Goal: Information Seeking & Learning: Understand process/instructions

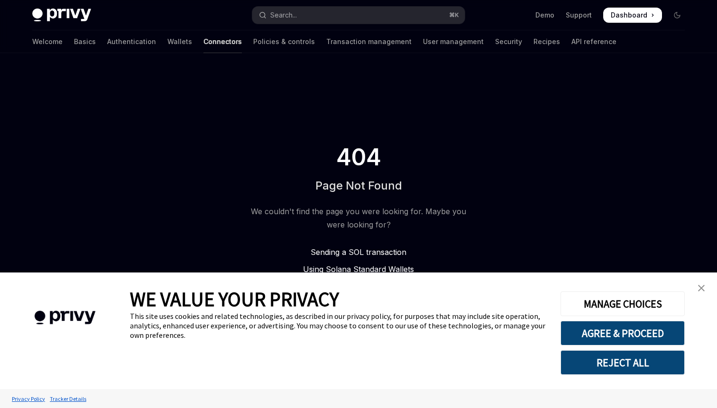
click at [204, 46] on link "Connectors" at bounding box center [223, 41] width 38 height 23
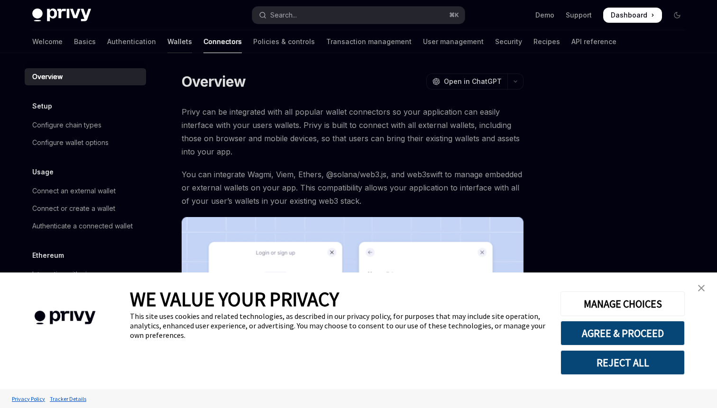
click at [167, 46] on link "Wallets" at bounding box center [179, 41] width 25 height 23
type textarea "*"
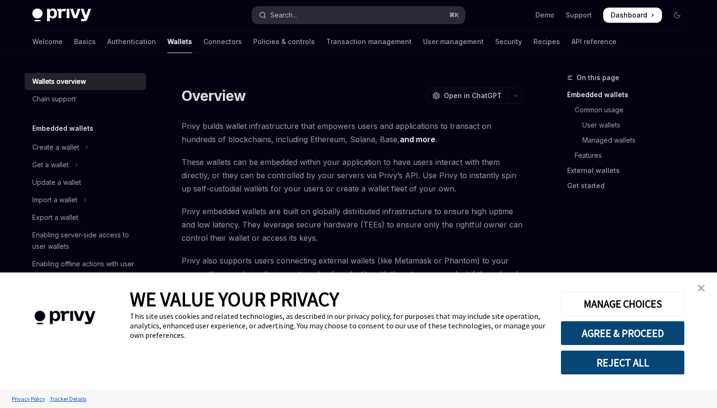
click at [426, 20] on button "Search... ⌘ K" at bounding box center [358, 15] width 213 height 17
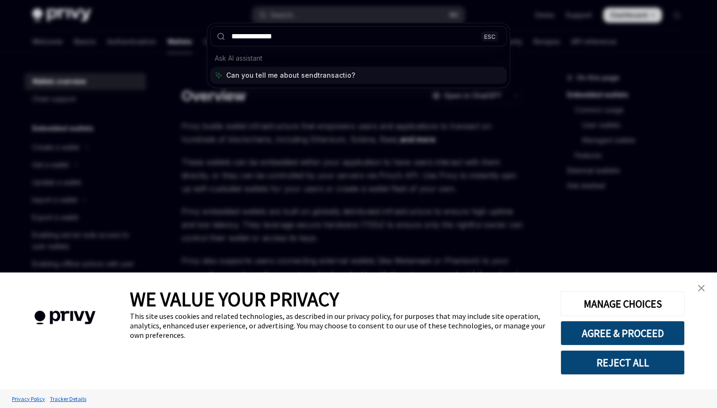
type input "**********"
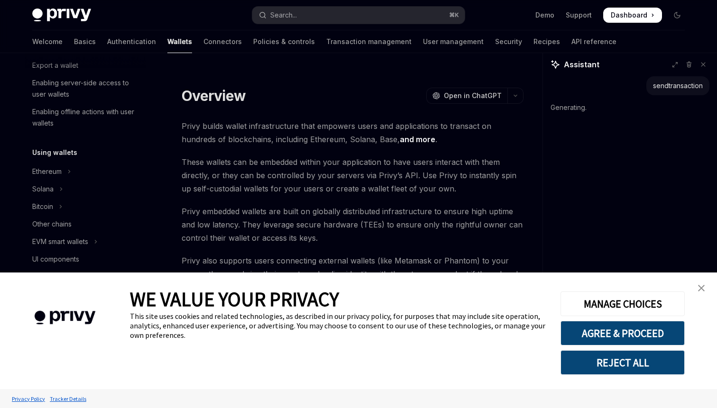
scroll to position [150, 0]
click at [62, 173] on button "Ethereum" at bounding box center [85, 174] width 121 height 17
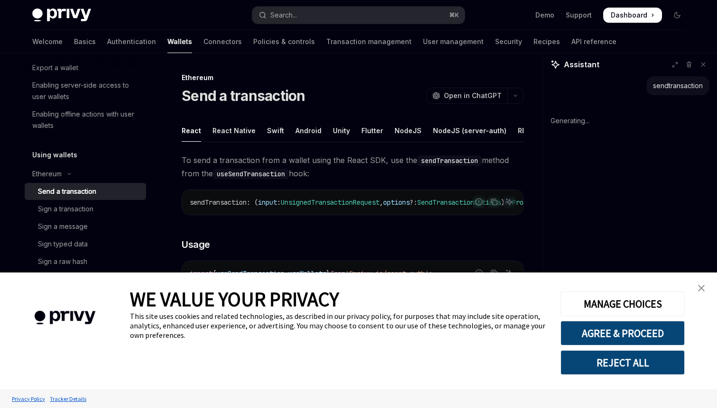
click at [88, 193] on div "Send a transaction" at bounding box center [67, 191] width 58 height 11
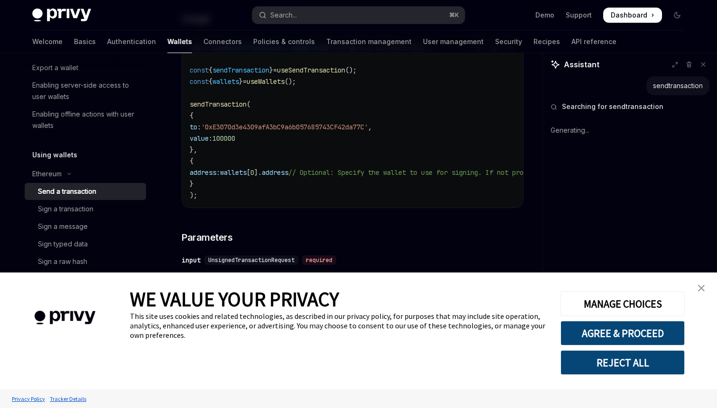
scroll to position [213, 0]
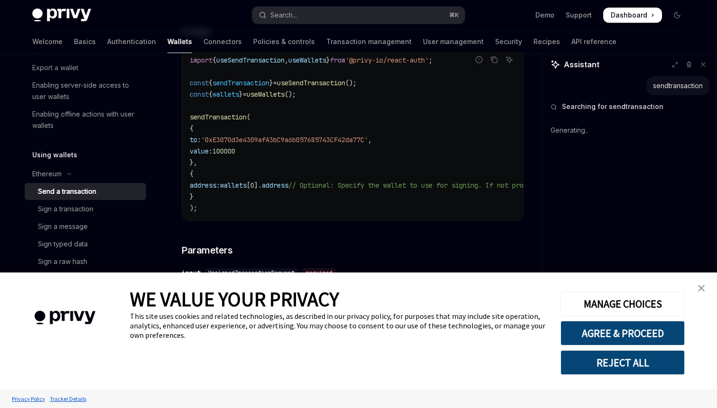
type textarea "*"
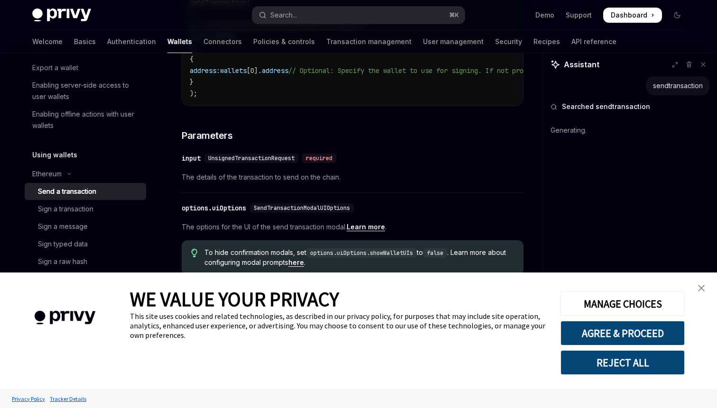
scroll to position [334, 0]
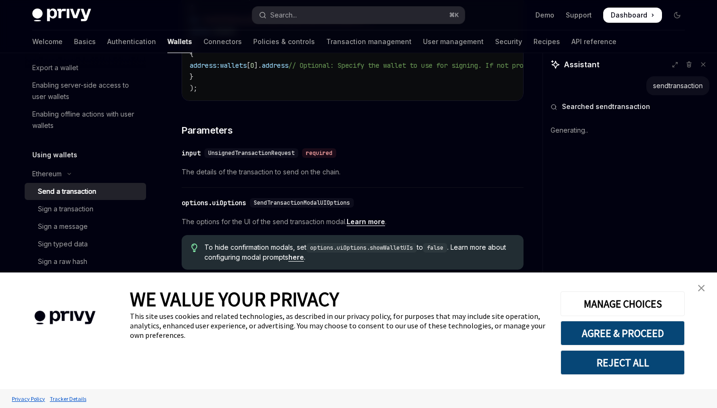
click at [644, 363] on button "REJECT ALL" at bounding box center [623, 363] width 124 height 25
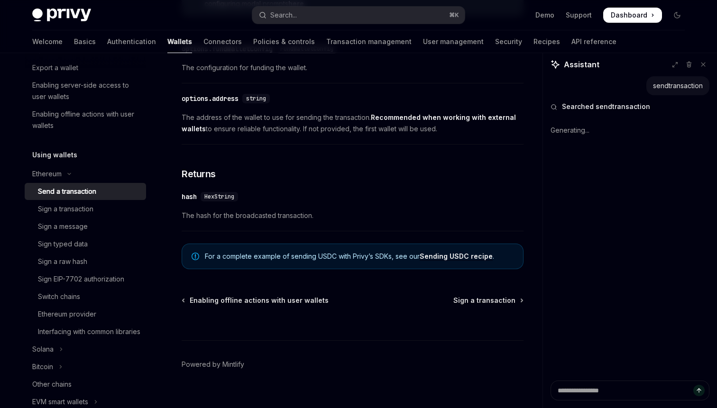
scroll to position [609, 0]
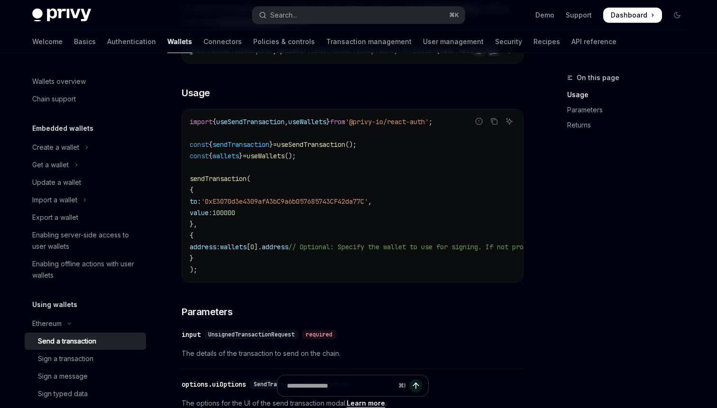
drag, startPoint x: 209, startPoint y: 230, endPoint x: 194, endPoint y: 199, distance: 34.2
click at [194, 199] on code "import { useSendTransaction , useWallets } from '@privy-io/react-auth' ; const …" at bounding box center [438, 195] width 497 height 159
copy code "{ to: '0xE3070d3e4309afA3bC9a6b057685743CF42da77C' , value: 100000 },"
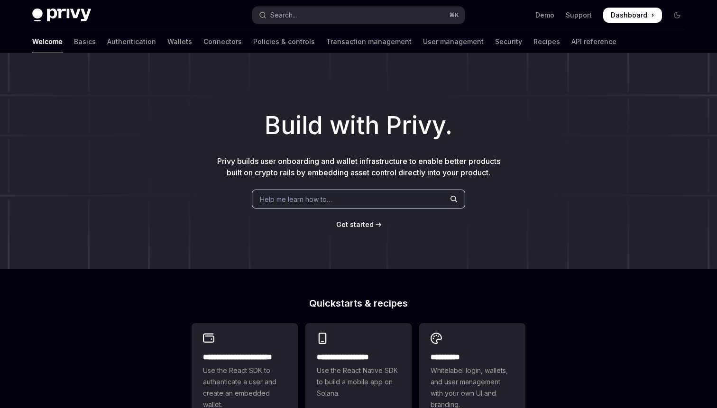
click at [373, 201] on div "Help me learn how to…" at bounding box center [358, 199] width 213 height 19
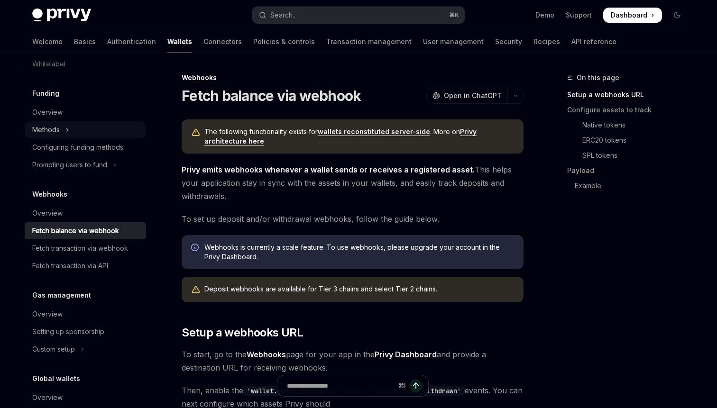
click at [52, 132] on div "Methods" at bounding box center [46, 129] width 28 height 11
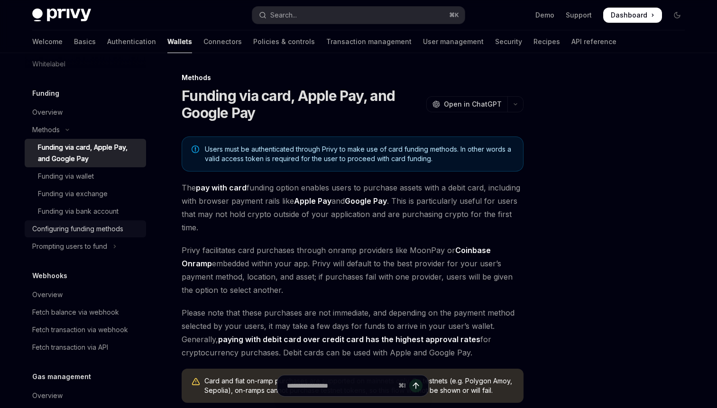
click at [87, 230] on div "Configuring funding methods" at bounding box center [77, 228] width 91 height 11
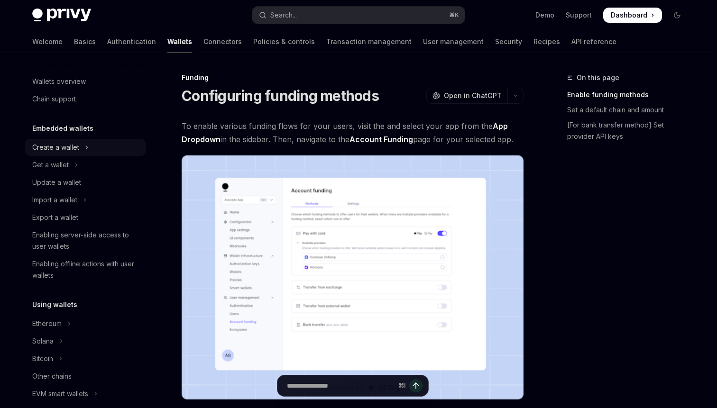
click at [65, 151] on div "Create a wallet" at bounding box center [55, 147] width 47 height 11
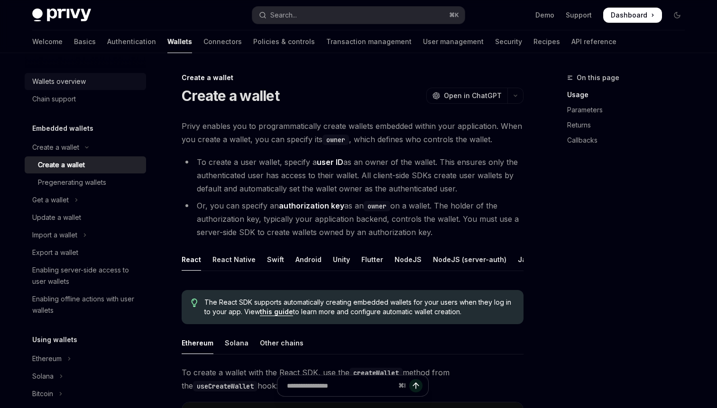
click at [97, 86] on div "Wallets overview" at bounding box center [86, 81] width 108 height 11
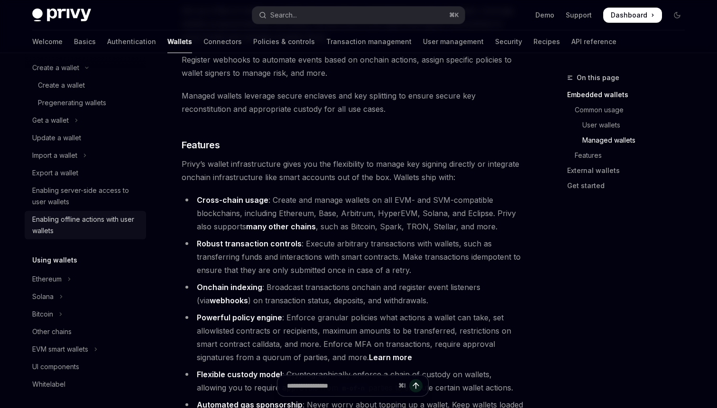
scroll to position [89, 0]
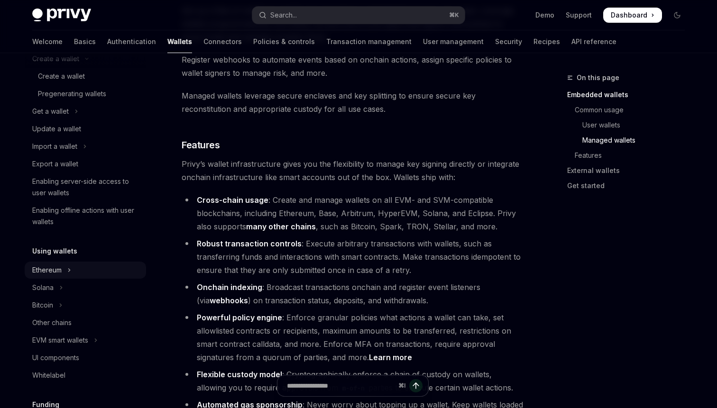
click at [60, 270] on div "Ethereum" at bounding box center [46, 270] width 29 height 11
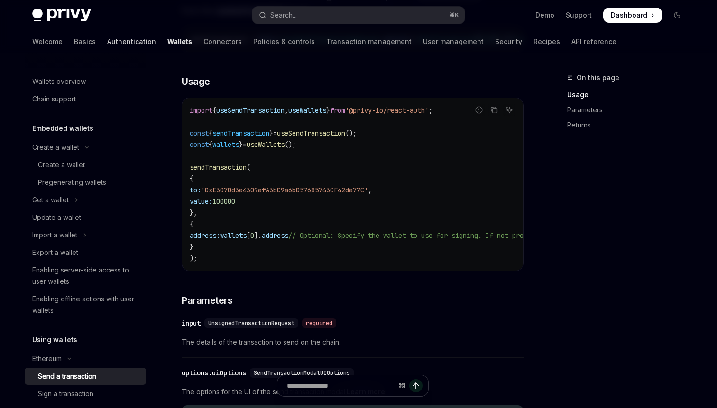
click at [107, 40] on link "Authentication" at bounding box center [131, 41] width 49 height 23
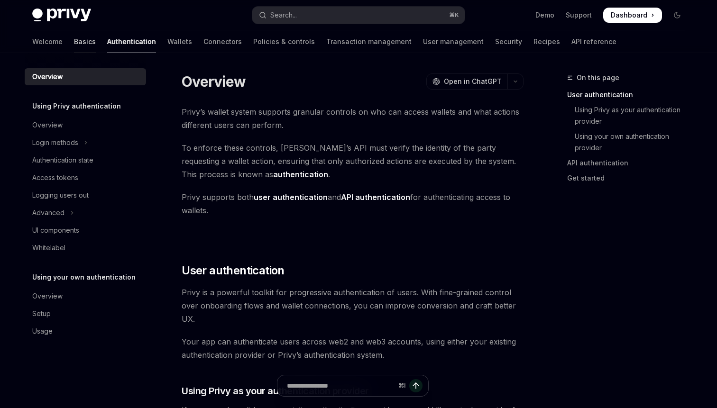
click at [74, 40] on link "Basics" at bounding box center [85, 41] width 22 height 23
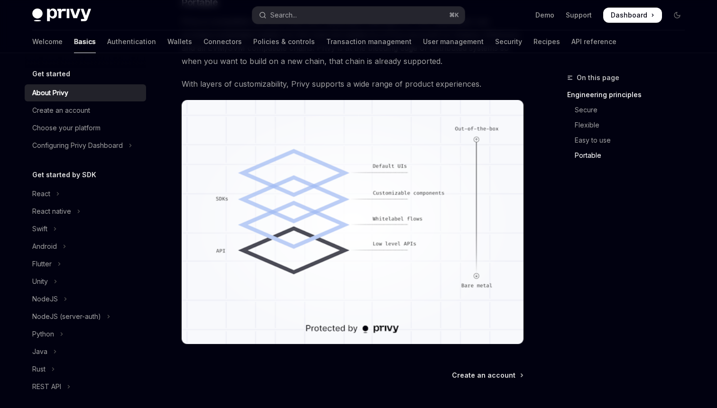
scroll to position [839, 0]
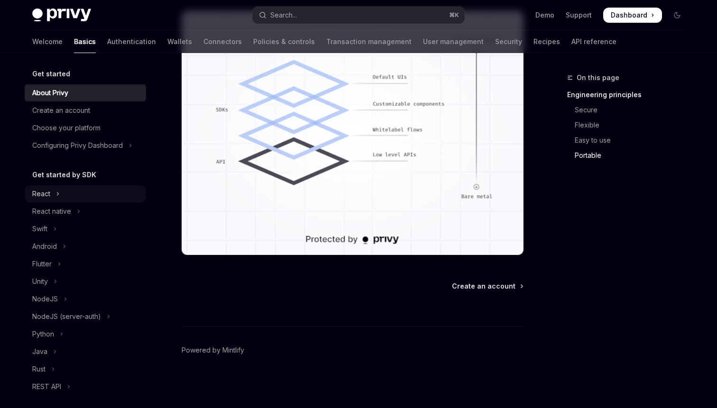
click at [66, 197] on button "React" at bounding box center [85, 193] width 121 height 17
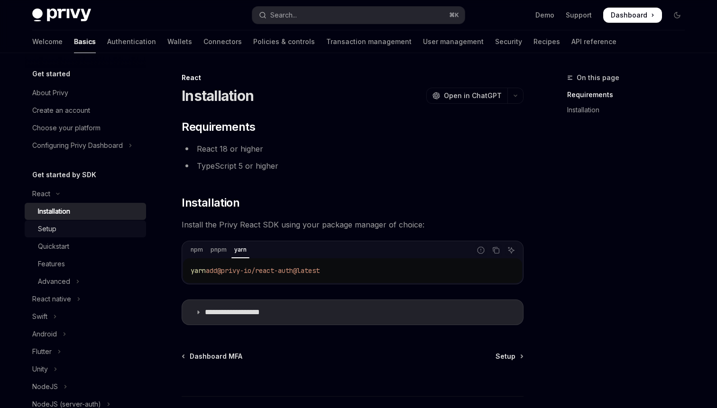
click at [73, 231] on div "Setup" at bounding box center [89, 228] width 102 height 11
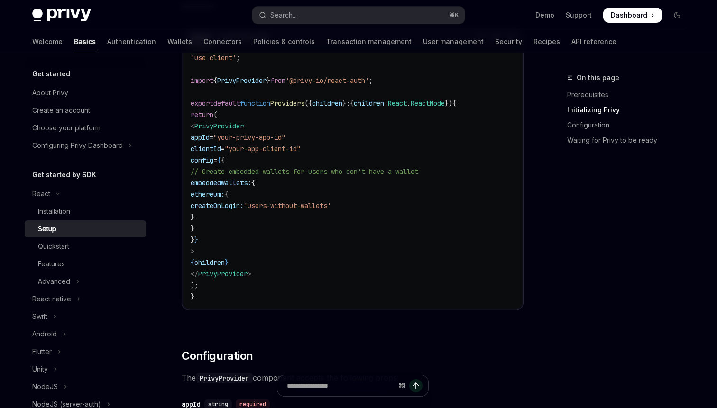
scroll to position [342, 0]
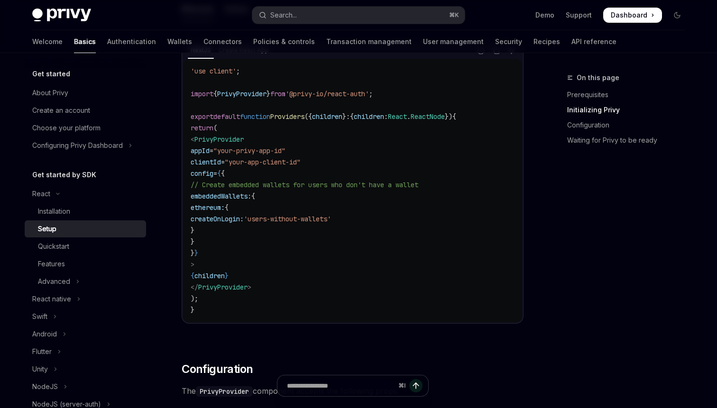
drag, startPoint x: 238, startPoint y: 241, endPoint x: 213, endPoint y: 193, distance: 53.5
click at [213, 193] on code "'use client' ; import { PrivyProvider } from '@privy-io/react-auth' ; export de…" at bounding box center [353, 190] width 324 height 250
copy code "embeddedWallets: { ethereum: { createOnLogin: 'users-without-wallets' } }"
click at [242, 237] on code "'use client' ; import { PrivyProvider } from '@privy-io/react-auth' ; export de…" at bounding box center [353, 190] width 324 height 250
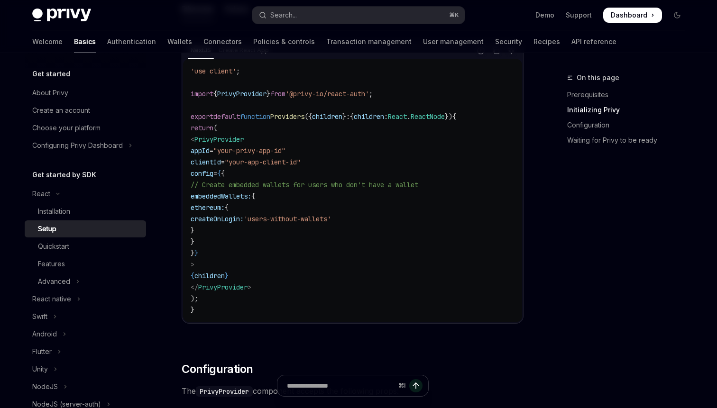
drag, startPoint x: 238, startPoint y: 241, endPoint x: 216, endPoint y: 191, distance: 54.4
click at [216, 191] on code "'use client' ; import { PrivyProvider } from '@privy-io/react-auth' ; export de…" at bounding box center [353, 190] width 324 height 250
copy code "embeddedWallets: { ethereum: { createOnLogin: 'users-without-wallets' } }"
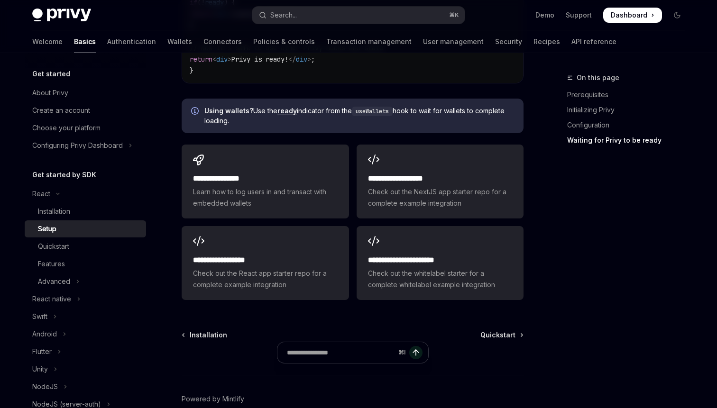
scroll to position [1232, 0]
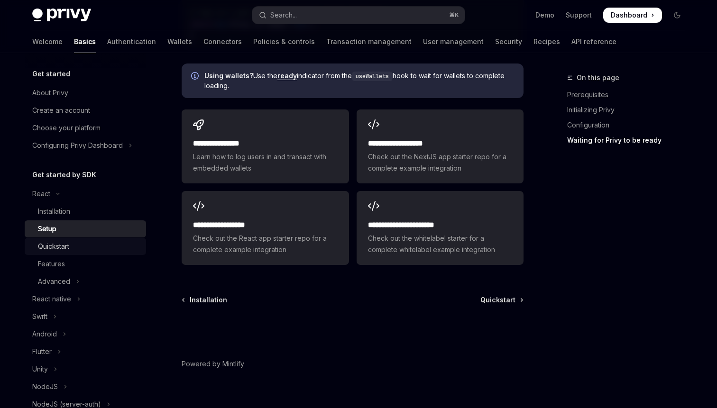
click at [88, 245] on div "Quickstart" at bounding box center [89, 246] width 102 height 11
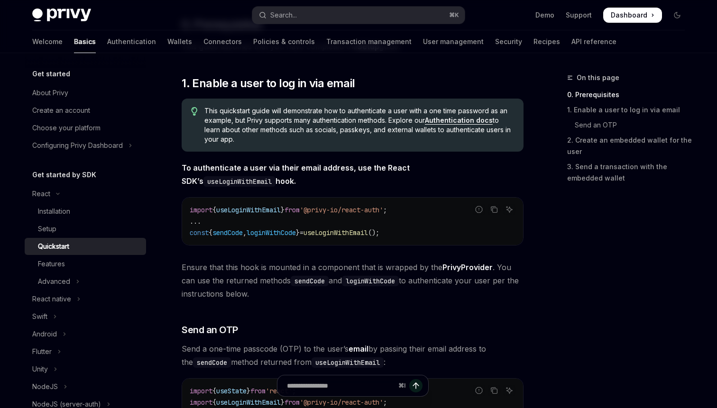
scroll to position [179, 0]
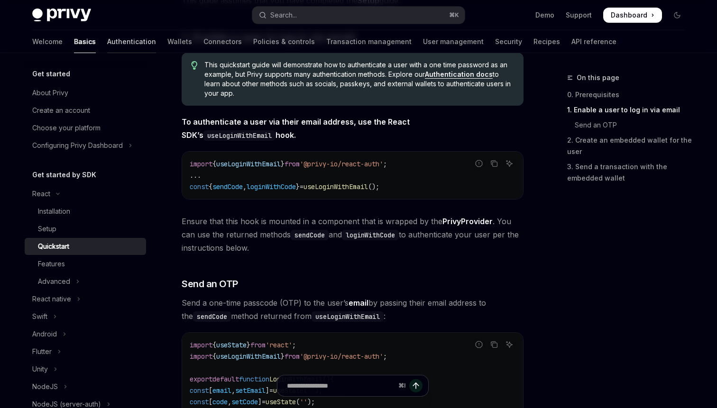
click at [107, 49] on link "Authentication" at bounding box center [131, 41] width 49 height 23
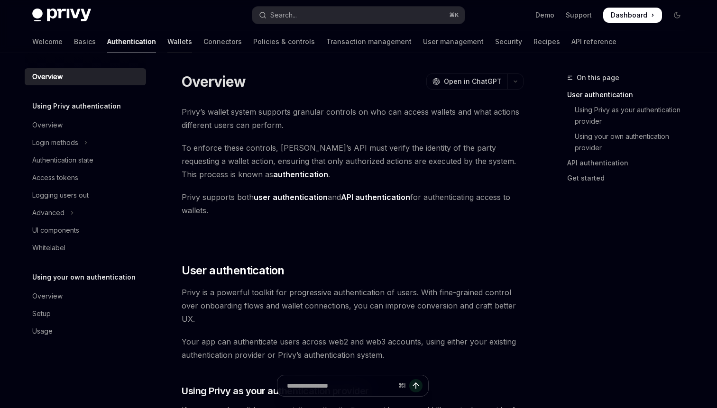
click at [167, 43] on link "Wallets" at bounding box center [179, 41] width 25 height 23
type textarea "*"
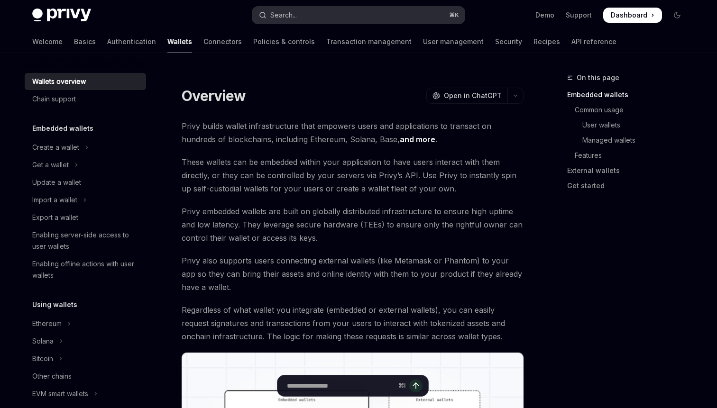
click at [365, 14] on button "Search... ⌘ K" at bounding box center [358, 15] width 213 height 17
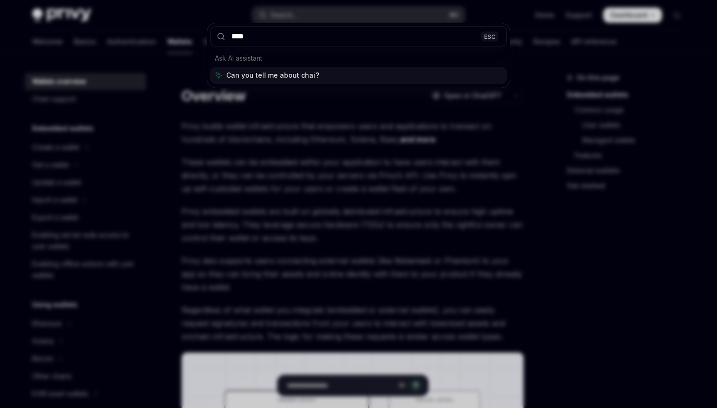
type input "*****"
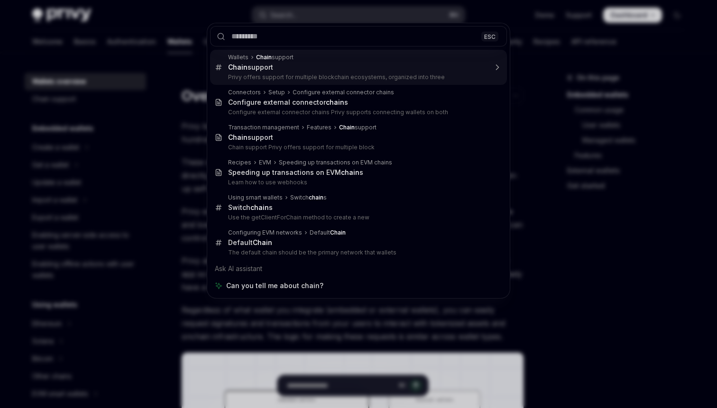
type textarea "*"
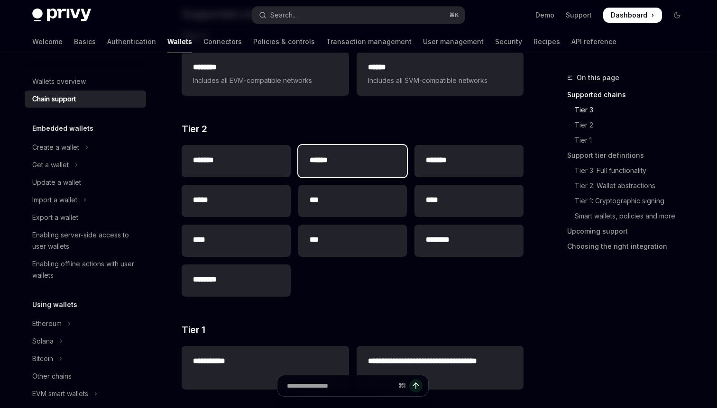
scroll to position [278, 0]
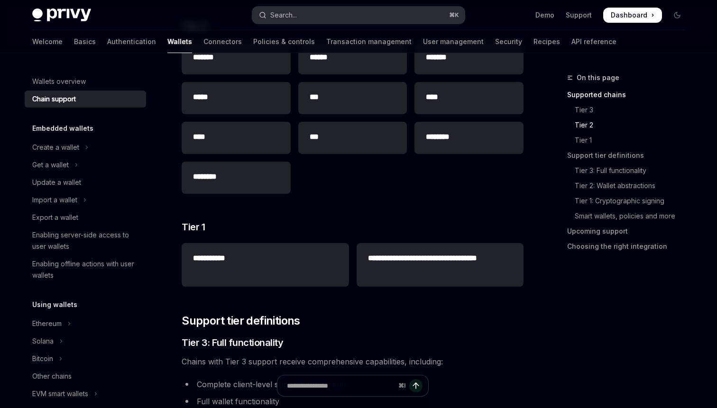
click at [354, 22] on button "Search... ⌘ K" at bounding box center [358, 15] width 213 height 17
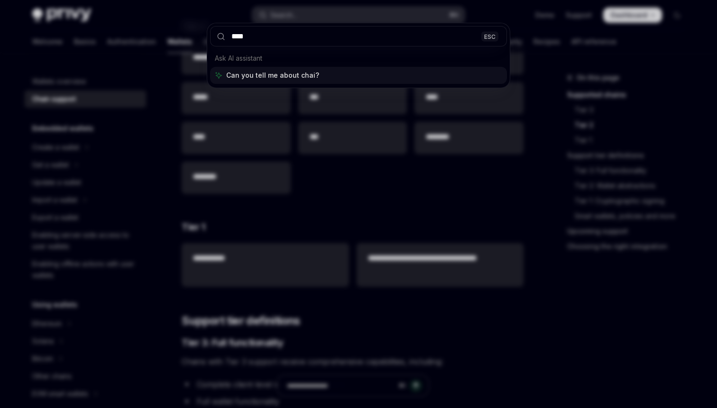
type input "*****"
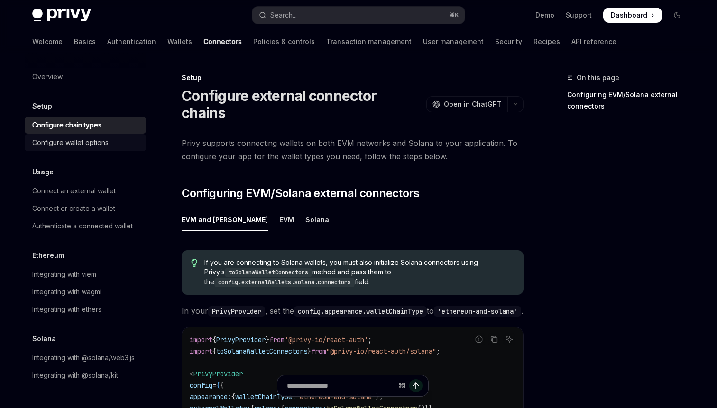
click at [93, 141] on div "Configure wallet options" at bounding box center [70, 142] width 76 height 11
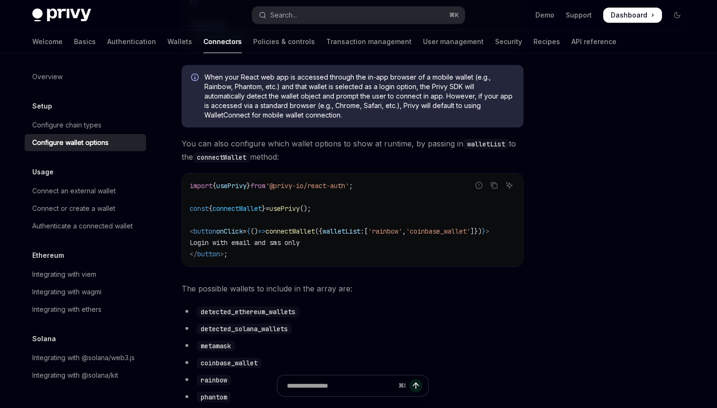
scroll to position [356, 0]
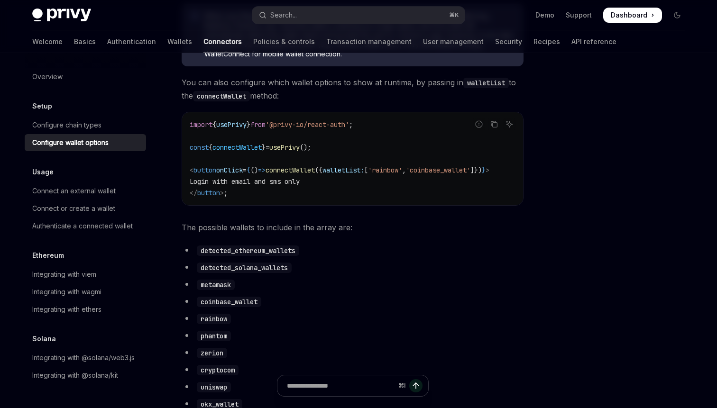
click at [120, 134] on link "Configure wallet options" at bounding box center [85, 142] width 121 height 17
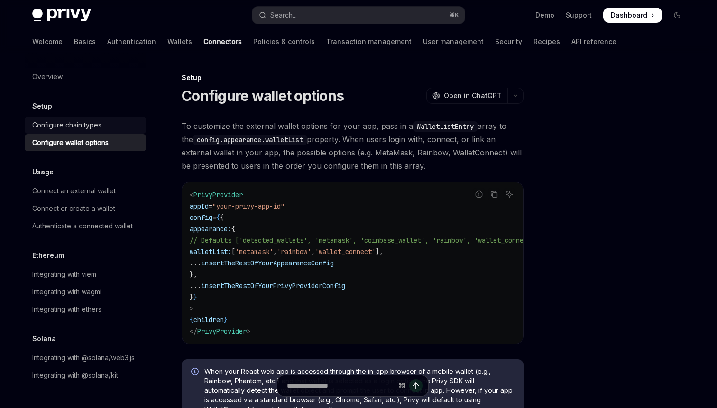
click at [115, 125] on div "Configure chain types" at bounding box center [86, 125] width 108 height 11
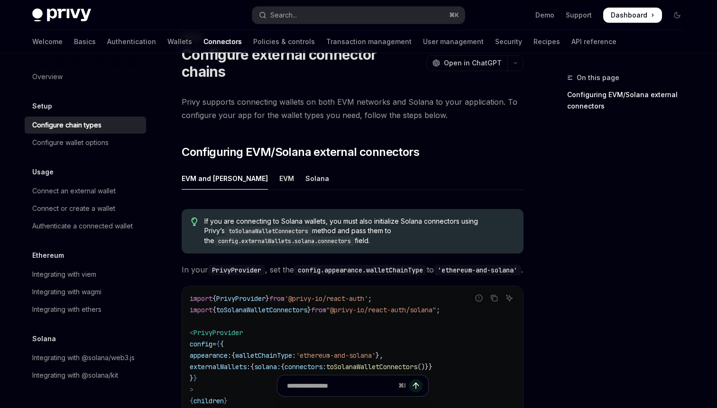
scroll to position [35, 0]
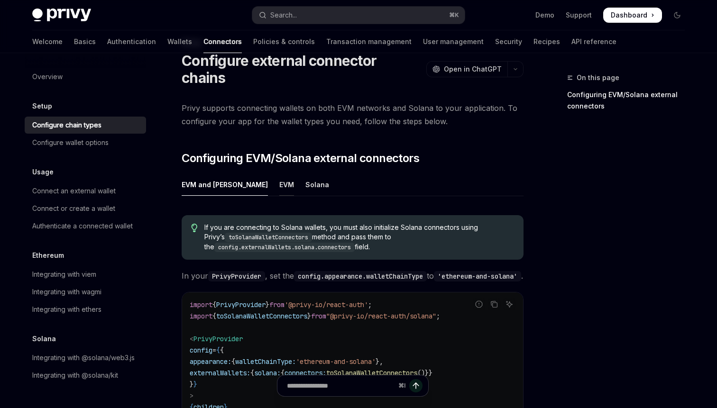
click at [279, 174] on div "EVM" at bounding box center [286, 185] width 15 height 22
type textarea "*"
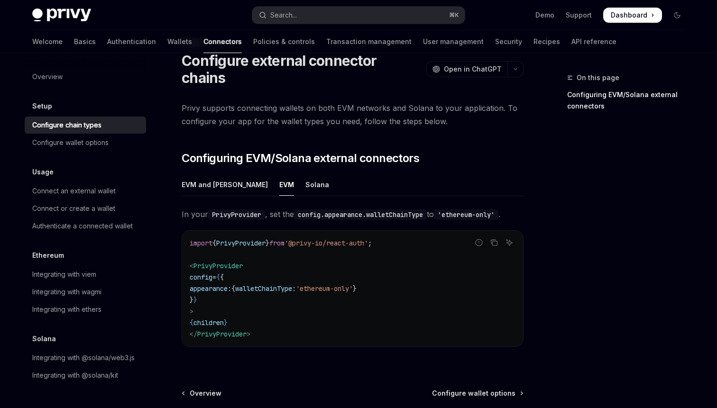
scroll to position [125, 0]
